Goal: Task Accomplishment & Management: Use online tool/utility

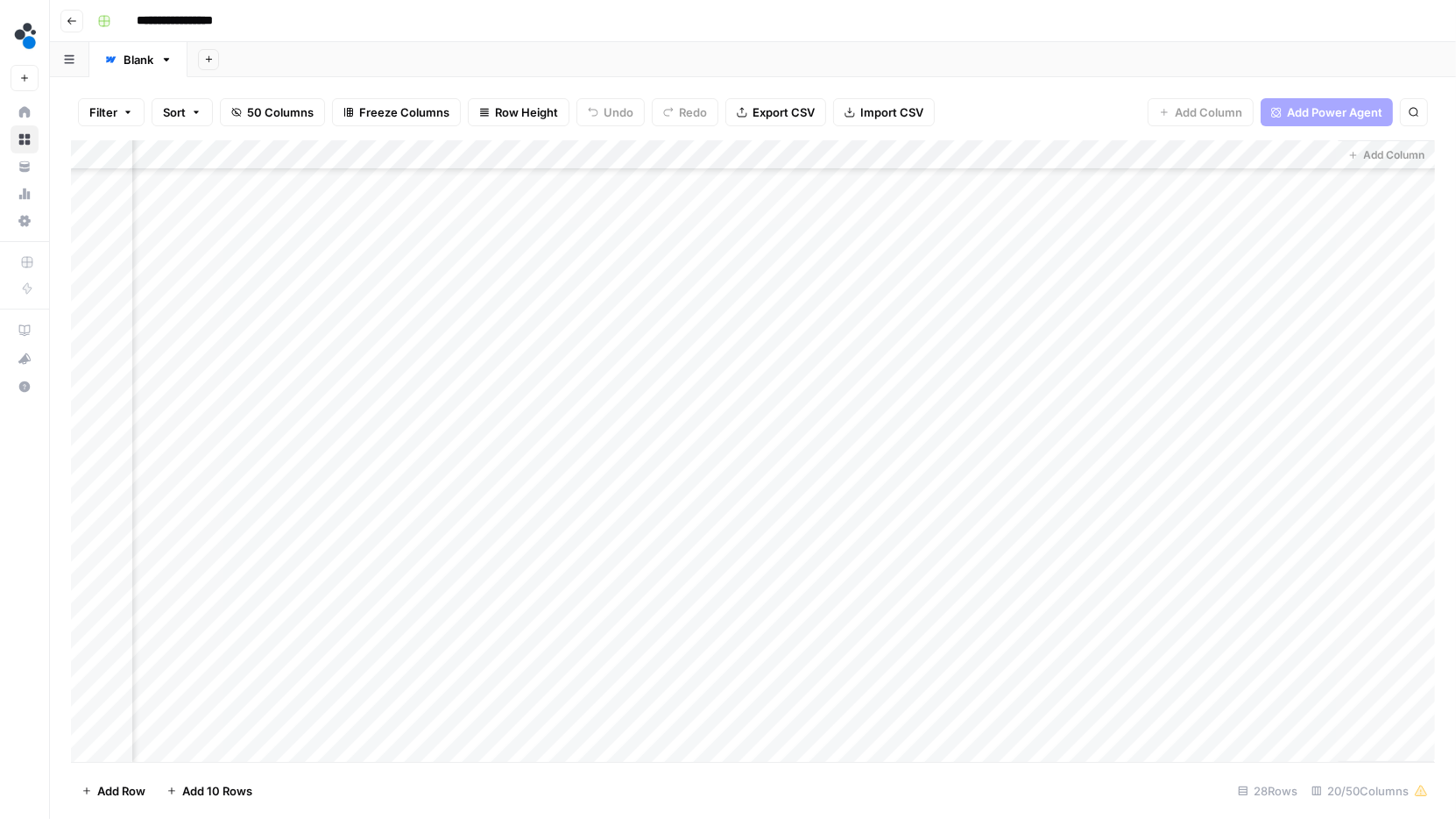
scroll to position [269, 2278]
click at [948, 507] on div "Add Column" at bounding box center [753, 452] width 1365 height 623
click at [1063, 509] on div "Add Column" at bounding box center [753, 452] width 1365 height 623
click at [1069, 536] on div "Add Column" at bounding box center [753, 452] width 1365 height 623
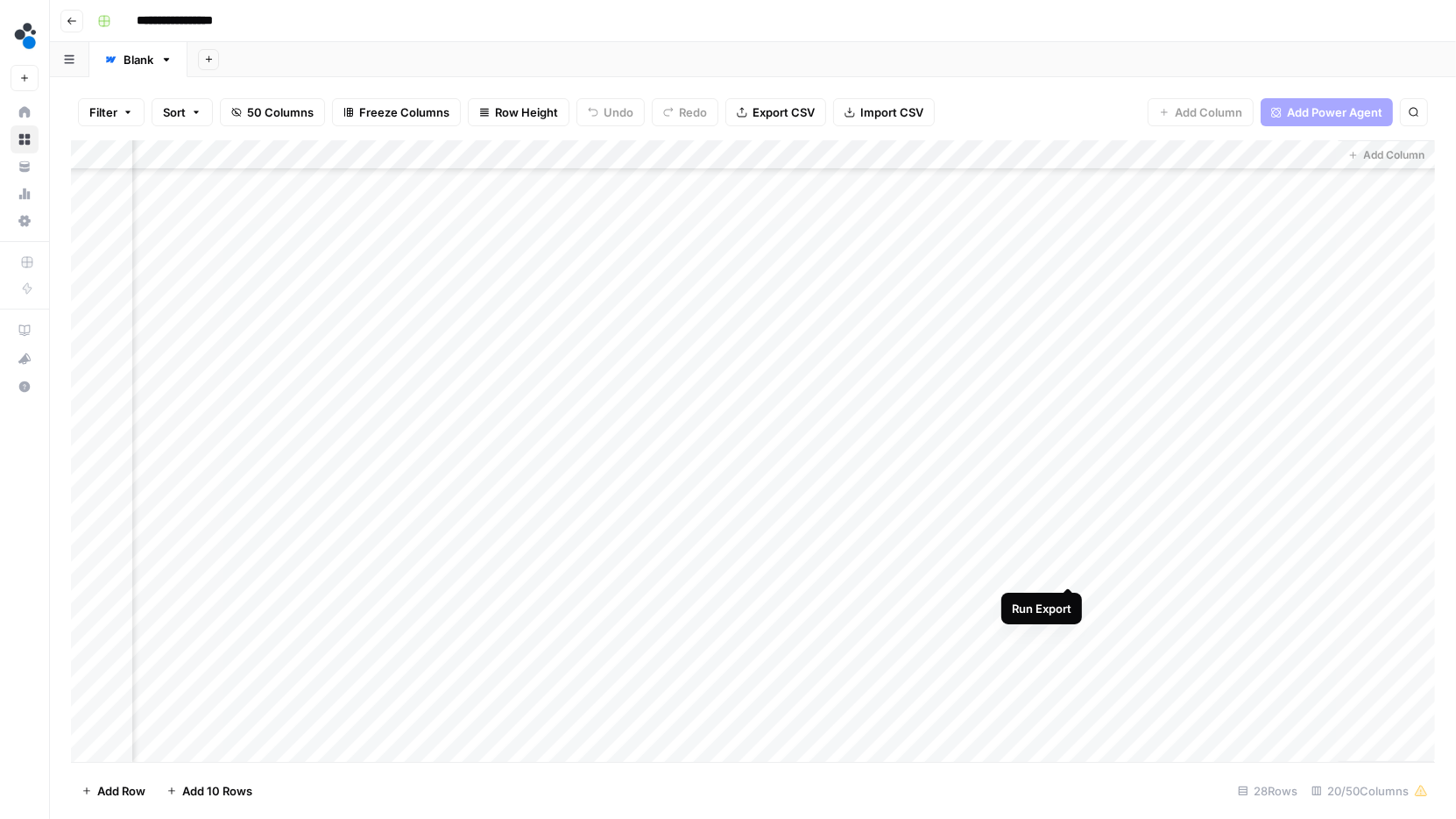
click at [1069, 569] on div "Add Column" at bounding box center [753, 452] width 1365 height 623
click at [1068, 601] on div "Add Column" at bounding box center [753, 452] width 1365 height 623
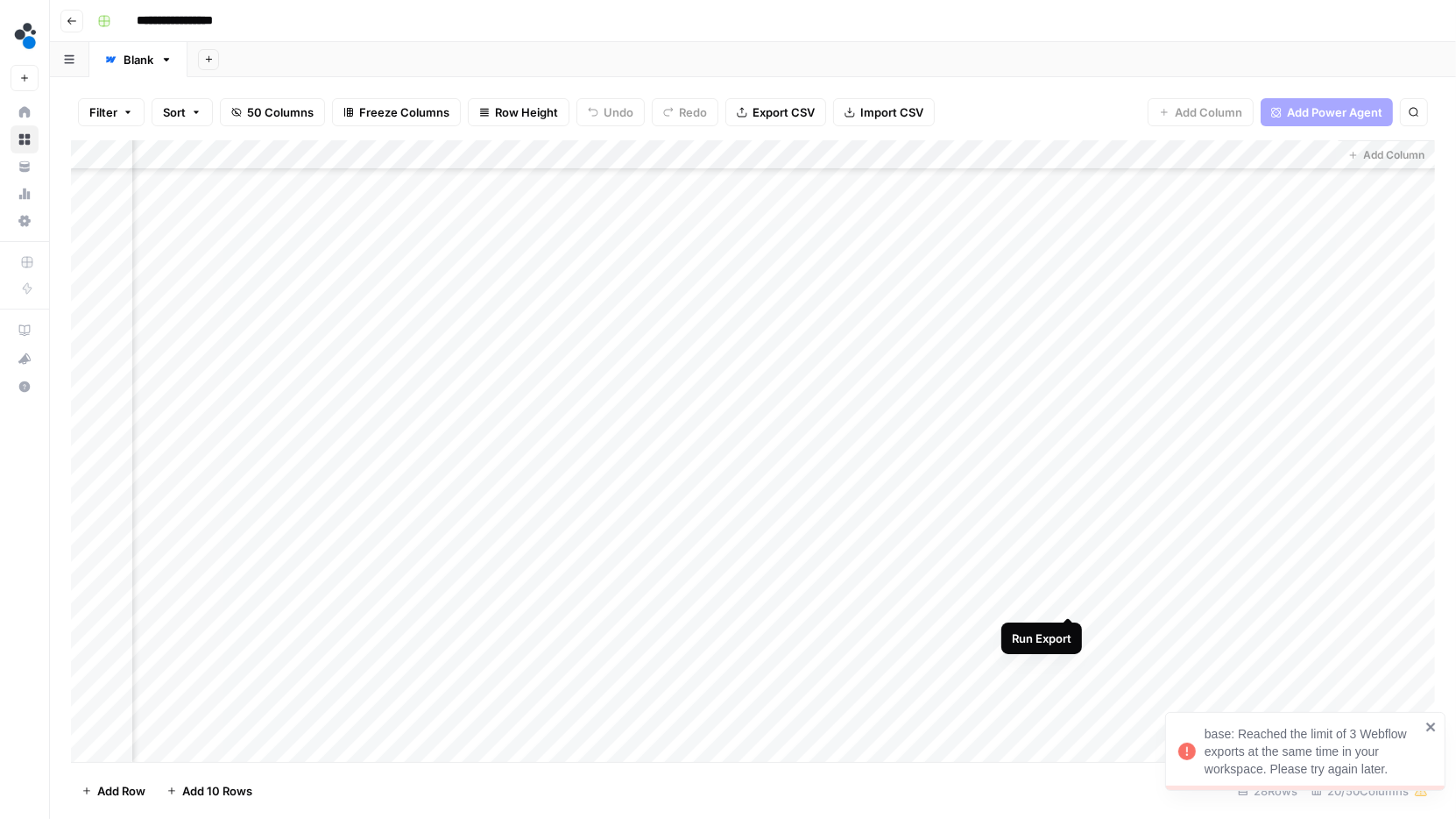
click at [1068, 601] on div "Add Column" at bounding box center [753, 452] width 1365 height 623
click at [1068, 656] on div "Add Column" at bounding box center [753, 452] width 1365 height 623
click at [1065, 692] on div "Add Column" at bounding box center [753, 452] width 1365 height 623
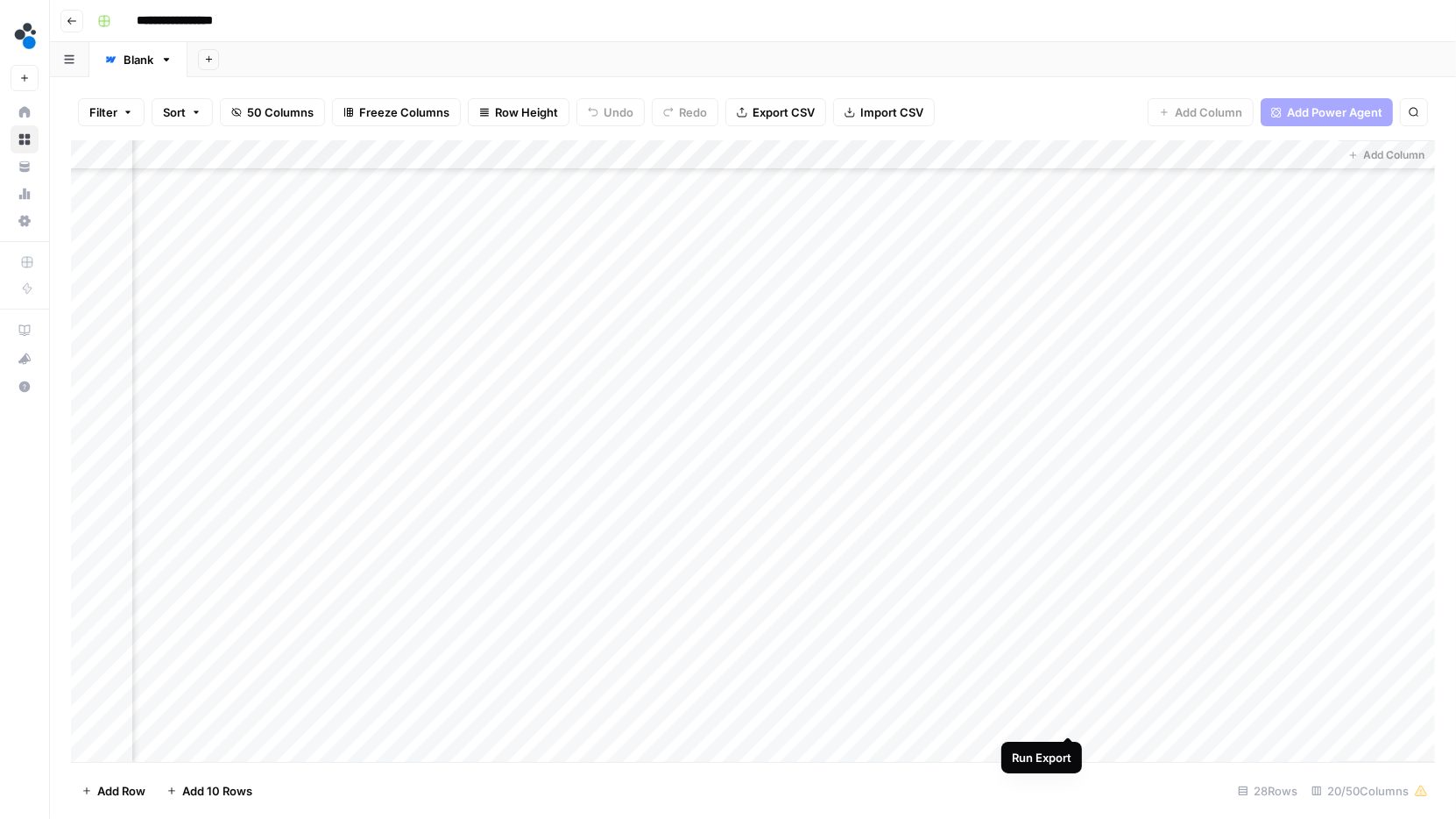
click at [1066, 716] on div "Add Column" at bounding box center [753, 452] width 1365 height 623
